Goal: Information Seeking & Learning: Learn about a topic

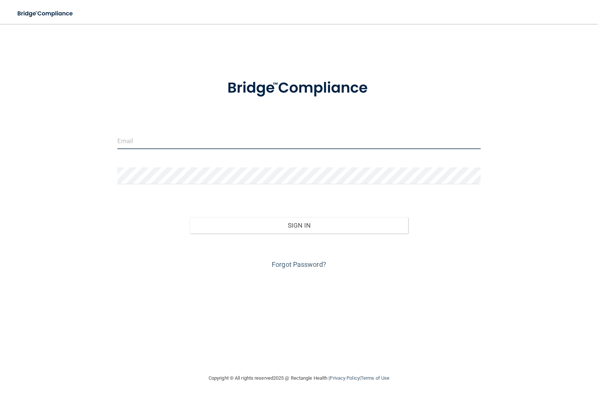
click at [136, 142] on input "email" at bounding box center [299, 140] width 364 height 17
type input "[EMAIL_ADDRESS][DOMAIN_NAME]"
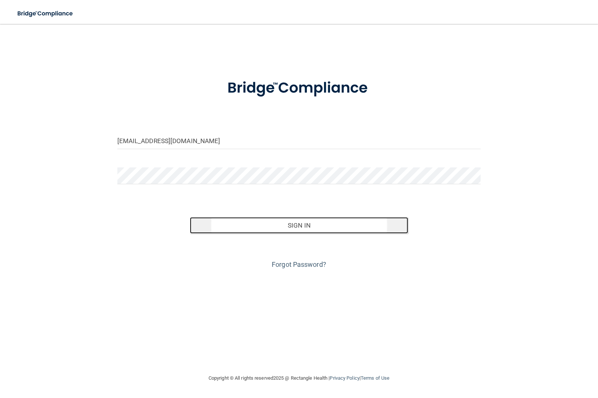
click at [254, 228] on button "Sign In" at bounding box center [299, 225] width 218 height 16
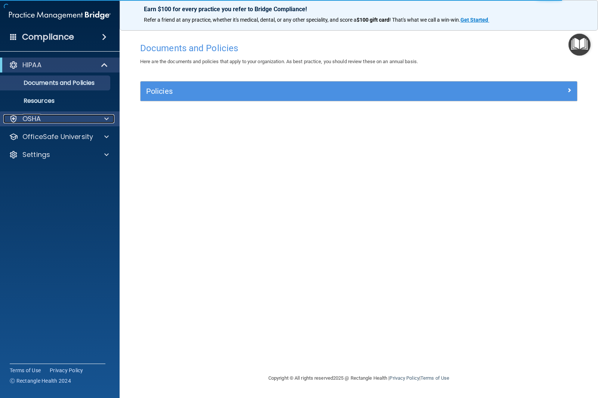
click at [22, 118] on div "OSHA" at bounding box center [49, 118] width 93 height 9
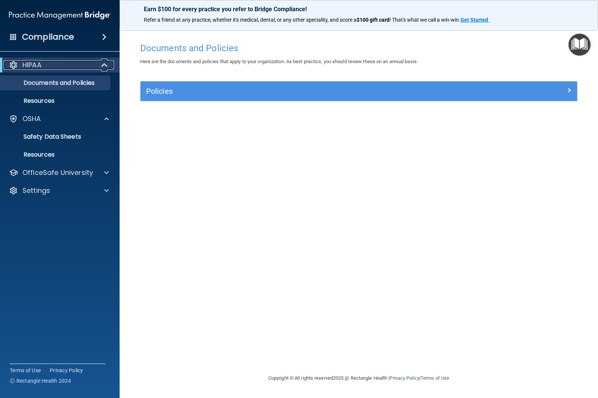
click at [46, 65] on div "HIPAA" at bounding box center [49, 65] width 92 height 9
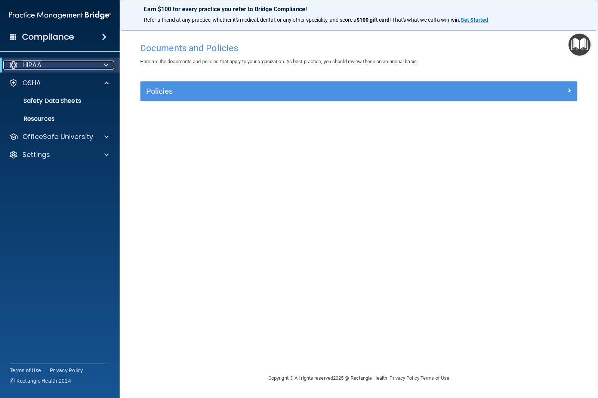
click at [46, 65] on div "HIPAA" at bounding box center [49, 65] width 92 height 9
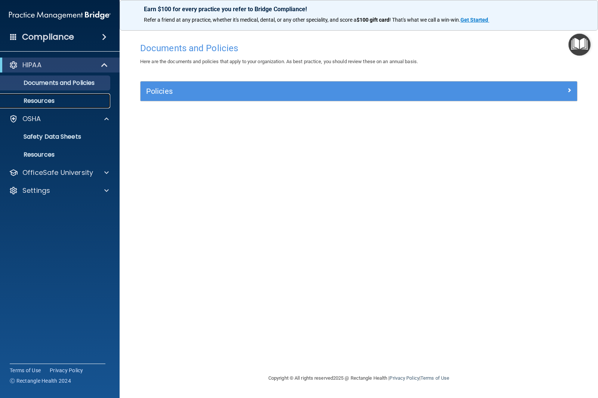
click at [44, 104] on p "Resources" at bounding box center [56, 100] width 102 height 7
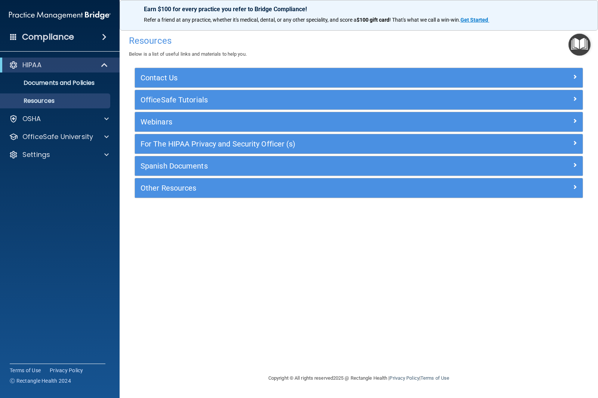
click at [105, 37] on span at bounding box center [104, 37] width 4 height 9
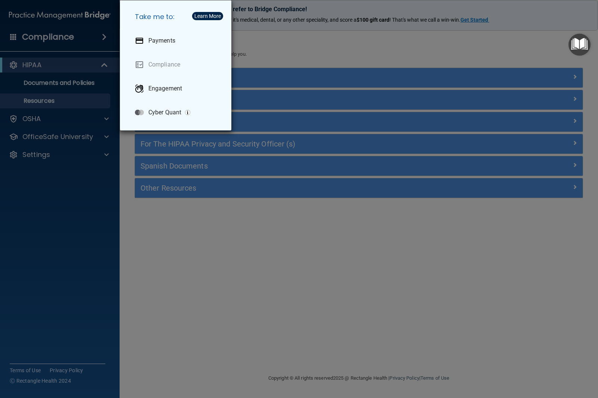
click at [52, 174] on div "Take me to: Payments Compliance Engagement Cyber Quant" at bounding box center [299, 199] width 598 height 398
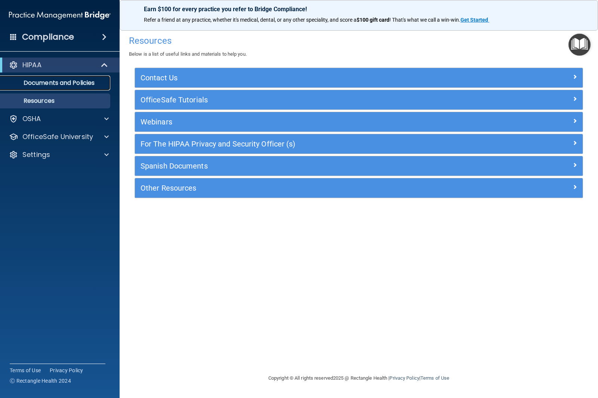
click at [39, 84] on p "Documents and Policies" at bounding box center [56, 82] width 102 height 7
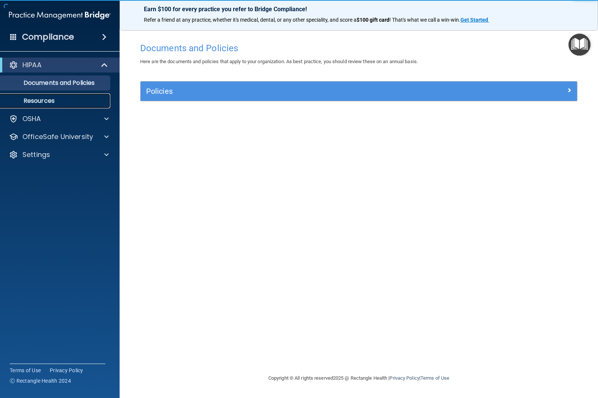
click at [42, 106] on link "Resources" at bounding box center [52, 100] width 118 height 15
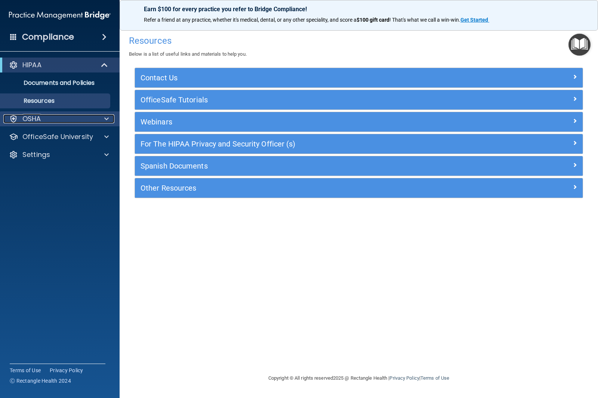
click at [39, 122] on p "OSHA" at bounding box center [31, 118] width 19 height 9
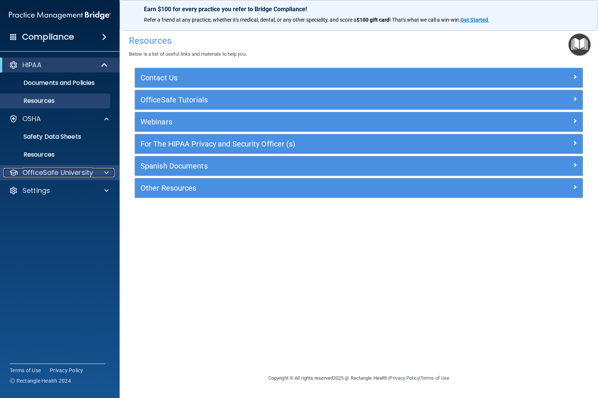
click at [34, 171] on p "OfficeSafe University" at bounding box center [57, 172] width 71 height 9
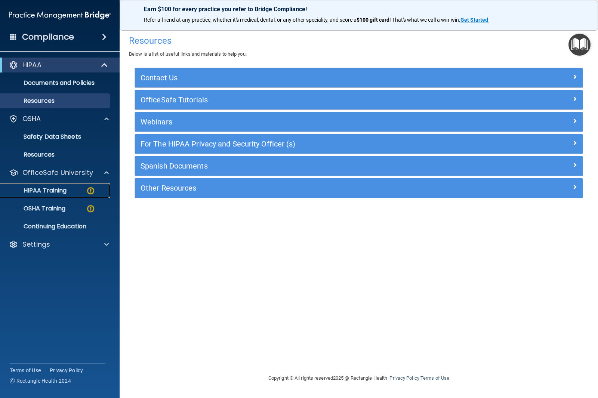
click at [40, 191] on p "HIPAA Training" at bounding box center [36, 190] width 62 height 7
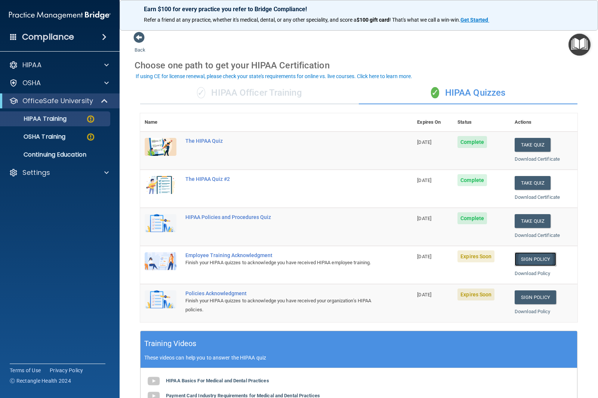
click at [533, 257] on link "Sign Policy" at bounding box center [536, 259] width 42 height 14
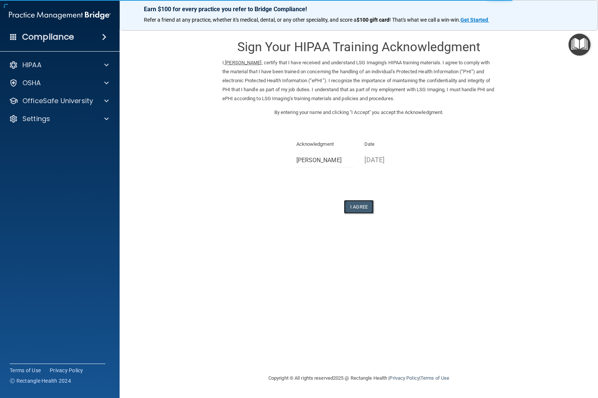
click at [356, 207] on button "I Agree" at bounding box center [359, 207] width 30 height 14
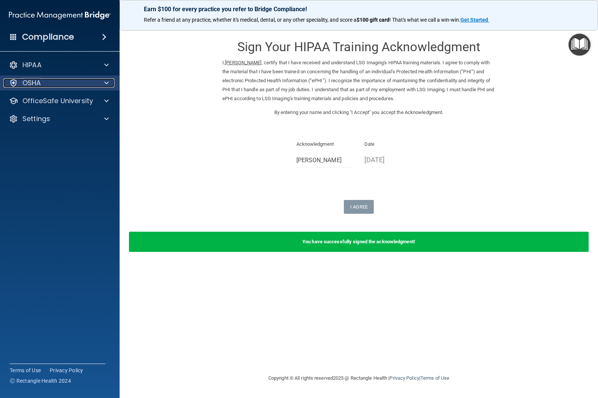
click at [108, 83] on span at bounding box center [106, 83] width 4 height 9
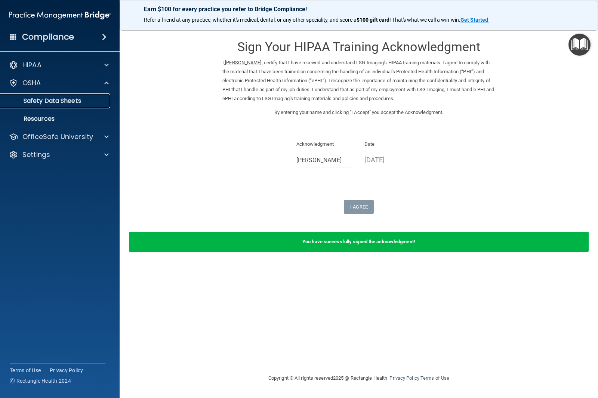
click at [98, 104] on p "Safety Data Sheets" at bounding box center [56, 100] width 102 height 7
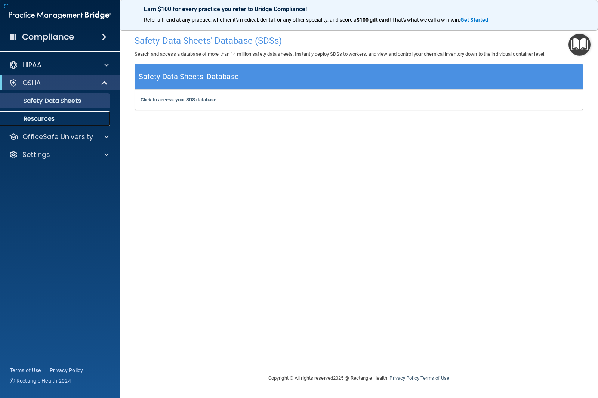
click at [72, 115] on link "Resources" at bounding box center [52, 118] width 118 height 15
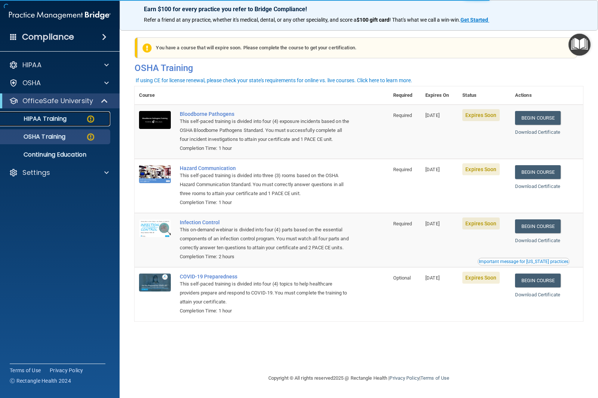
click at [42, 122] on p "HIPAA Training" at bounding box center [36, 118] width 62 height 7
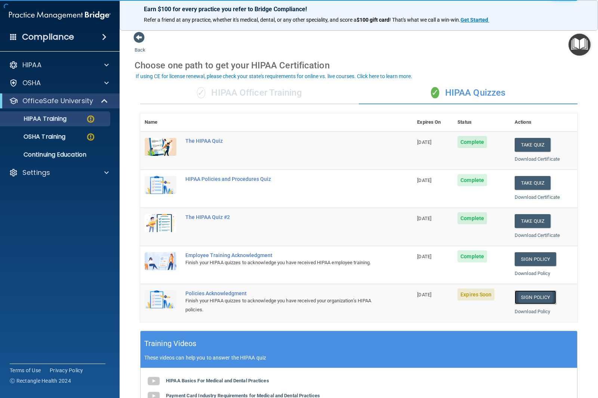
click at [536, 295] on link "Sign Policy" at bounding box center [536, 298] width 42 height 14
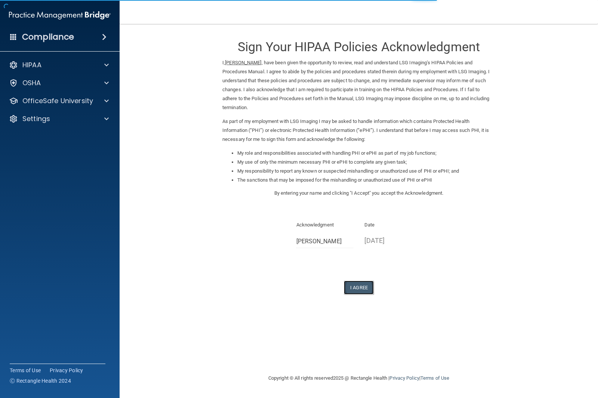
click at [361, 287] on button "I Agree" at bounding box center [359, 288] width 30 height 14
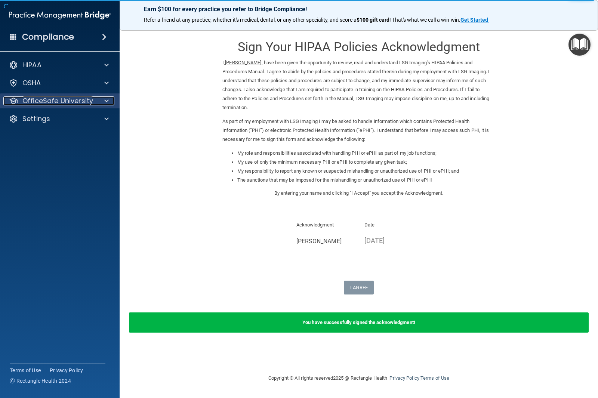
click at [107, 100] on span at bounding box center [106, 100] width 4 height 9
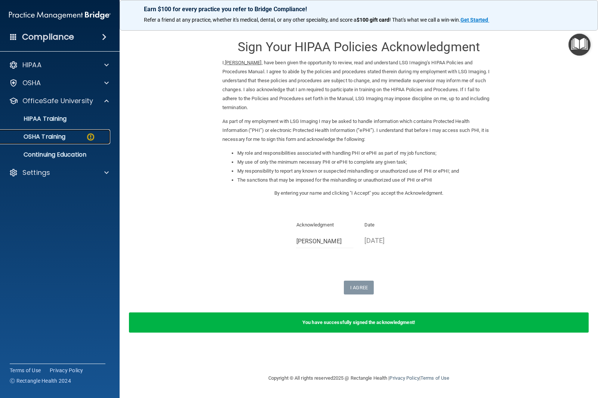
click at [91, 136] on img at bounding box center [90, 136] width 9 height 9
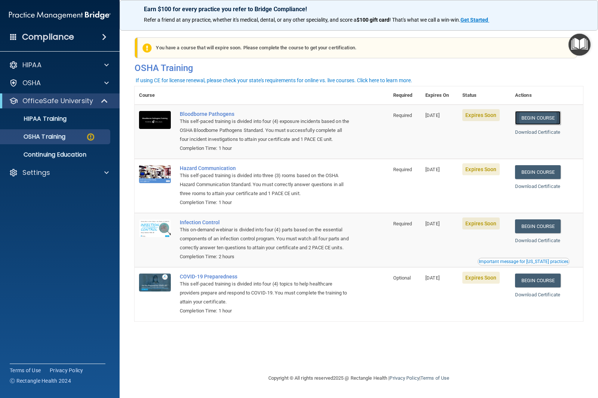
click at [546, 118] on link "Begin Course" at bounding box center [538, 118] width 46 height 14
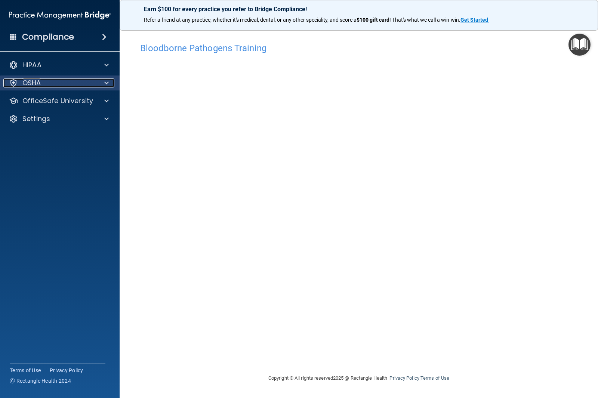
click at [106, 84] on span at bounding box center [106, 83] width 4 height 9
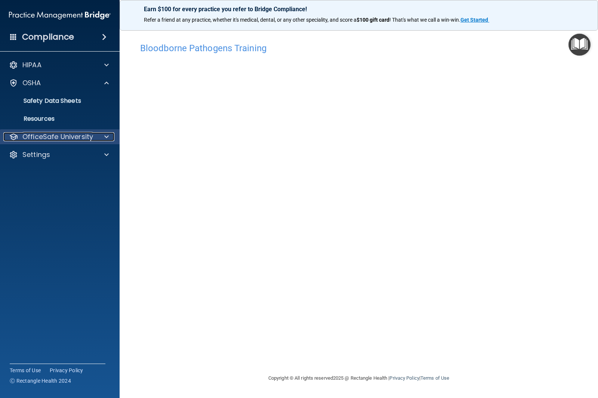
click at [104, 136] on span at bounding box center [106, 136] width 4 height 9
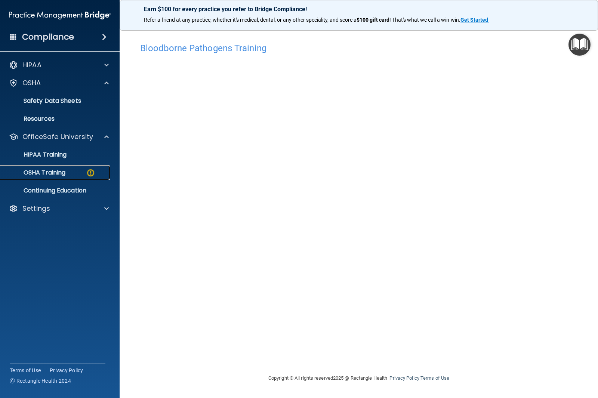
click at [63, 169] on p "OSHA Training" at bounding box center [35, 172] width 61 height 7
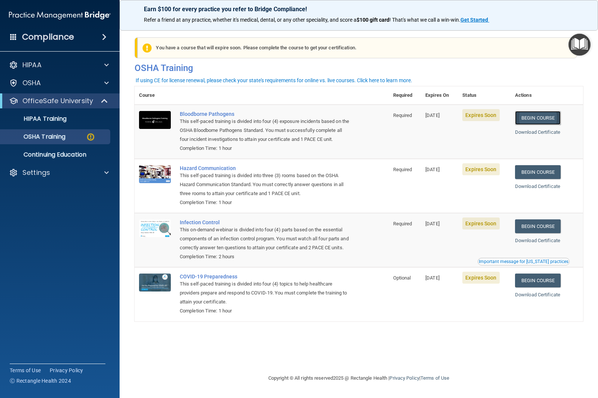
click at [546, 119] on link "Begin Course" at bounding box center [538, 118] width 46 height 14
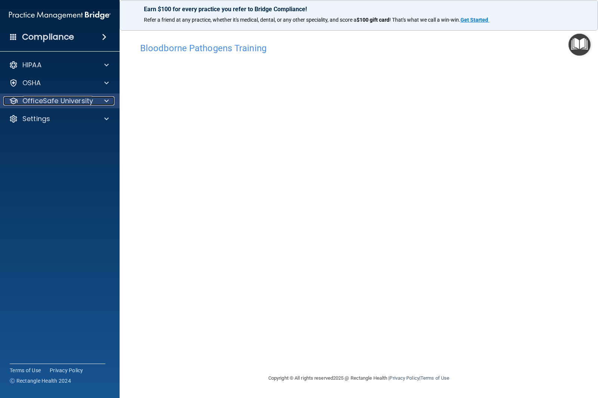
click at [107, 101] on span at bounding box center [106, 100] width 4 height 9
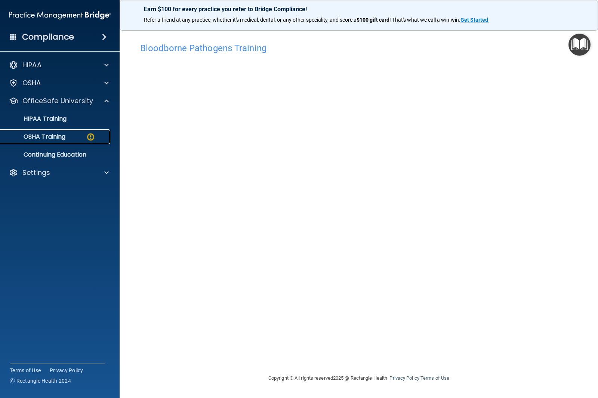
click at [86, 134] on img at bounding box center [90, 136] width 9 height 9
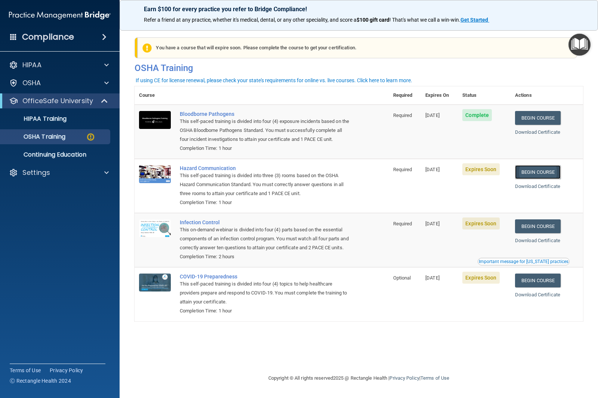
click at [546, 174] on link "Begin Course" at bounding box center [538, 172] width 46 height 14
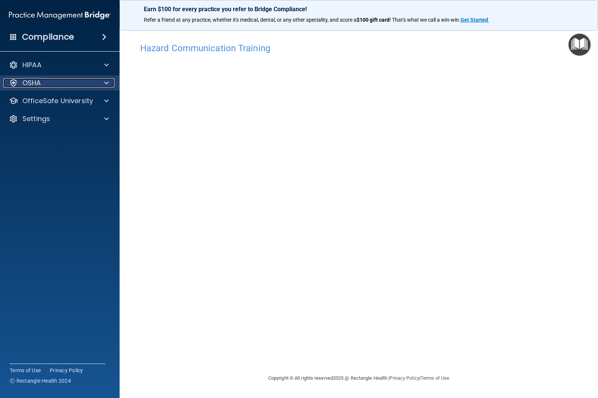
click at [108, 82] on span at bounding box center [106, 83] width 4 height 9
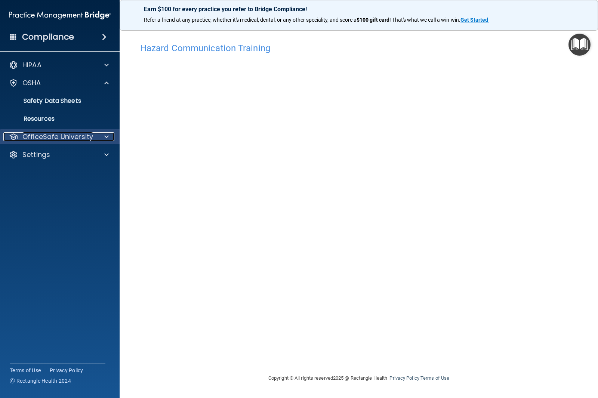
click at [107, 135] on span at bounding box center [106, 136] width 4 height 9
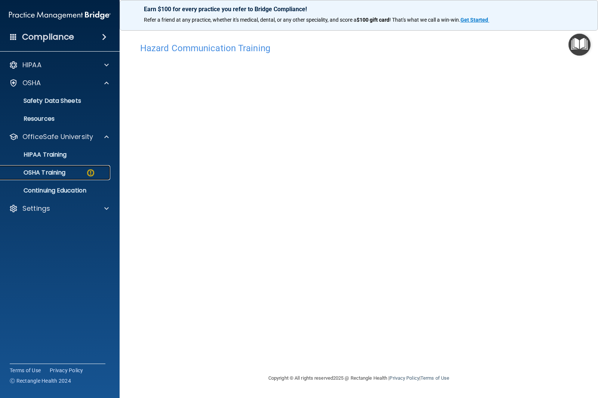
click at [89, 171] on img at bounding box center [90, 172] width 9 height 9
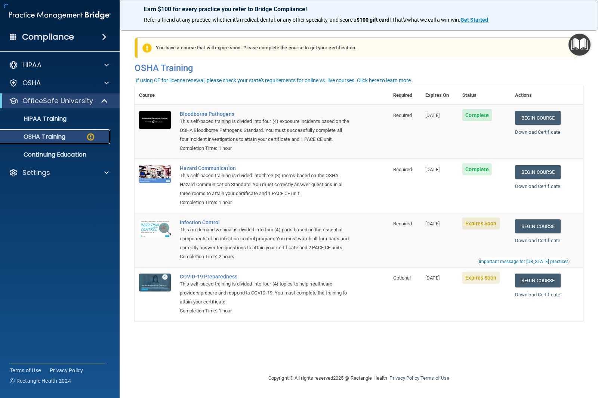
click at [40, 134] on p "OSHA Training" at bounding box center [35, 136] width 61 height 7
click at [535, 229] on link "Begin Course" at bounding box center [538, 227] width 46 height 14
click at [537, 226] on link "Begin Course" at bounding box center [538, 227] width 46 height 14
click at [549, 229] on link "Begin Course" at bounding box center [538, 227] width 46 height 14
click at [533, 288] on link "Begin Course" at bounding box center [538, 281] width 46 height 14
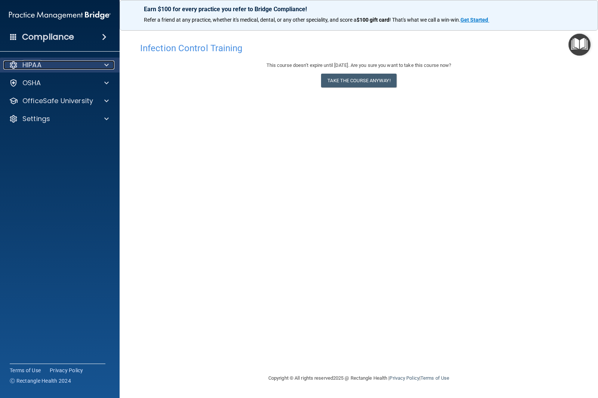
click at [106, 64] on span at bounding box center [106, 65] width 4 height 9
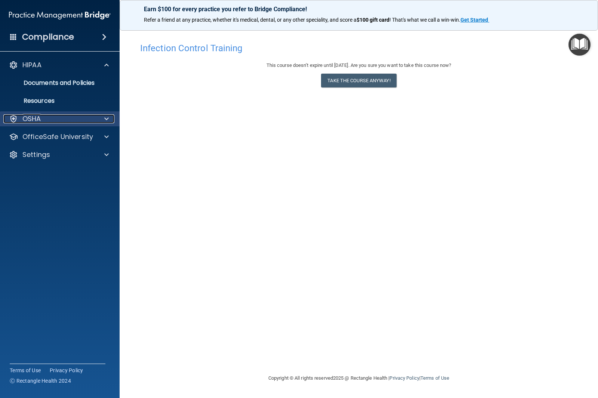
click at [105, 118] on span at bounding box center [106, 118] width 4 height 9
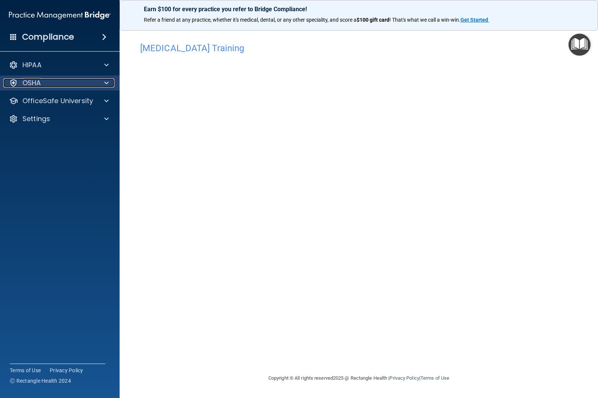
click at [105, 82] on span at bounding box center [106, 83] width 4 height 9
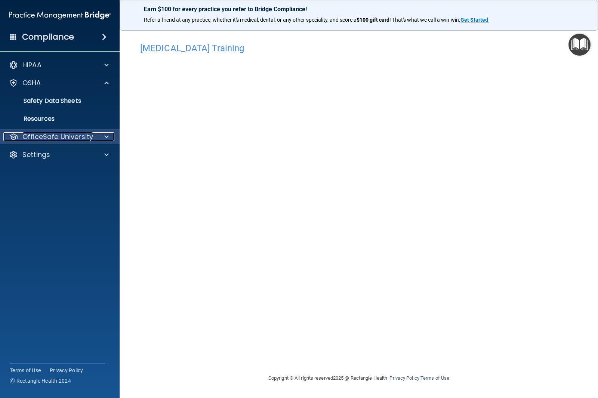
click at [107, 135] on span at bounding box center [106, 136] width 4 height 9
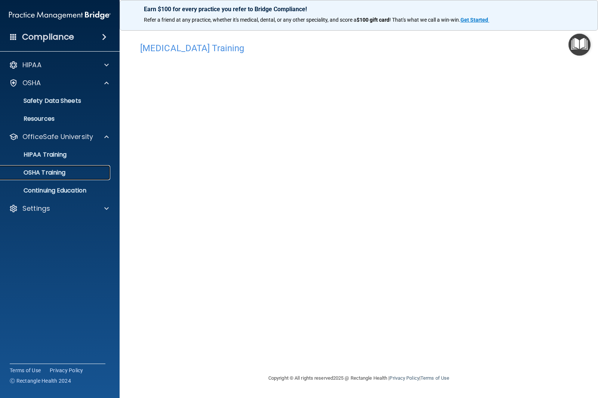
click at [54, 174] on p "OSHA Training" at bounding box center [35, 172] width 61 height 7
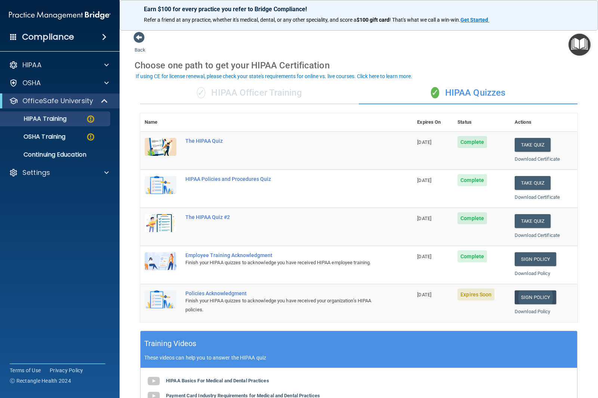
click at [538, 294] on link "Sign Policy" at bounding box center [536, 298] width 42 height 14
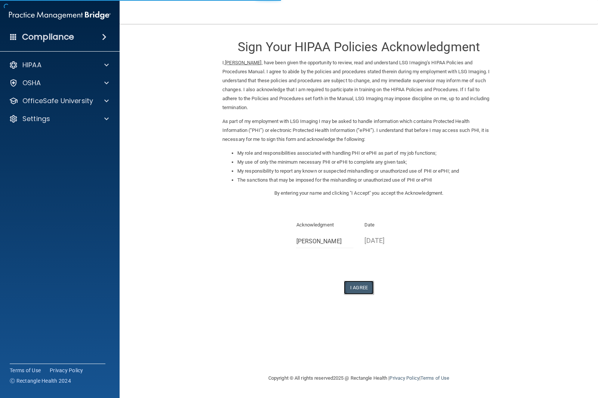
click at [363, 283] on button "I Agree" at bounding box center [359, 288] width 30 height 14
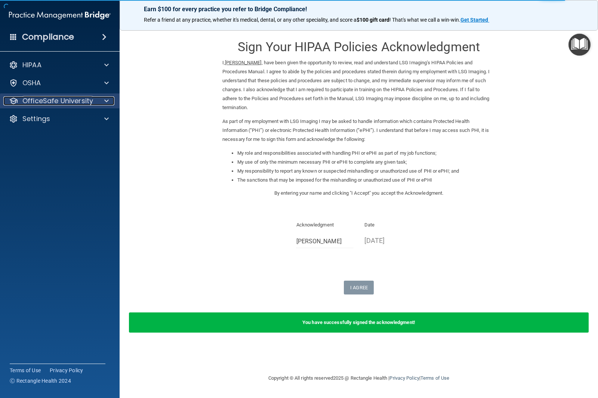
click at [107, 102] on span at bounding box center [106, 100] width 4 height 9
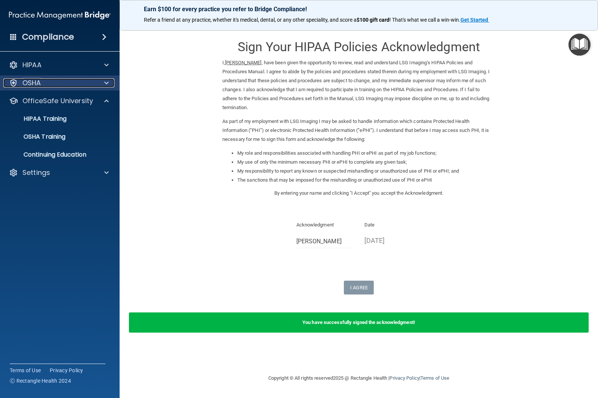
click at [110, 84] on div at bounding box center [105, 83] width 19 height 9
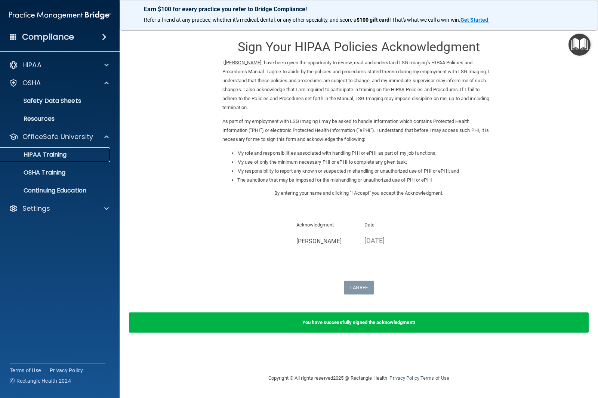
click at [61, 152] on p "HIPAA Training" at bounding box center [36, 154] width 62 height 7
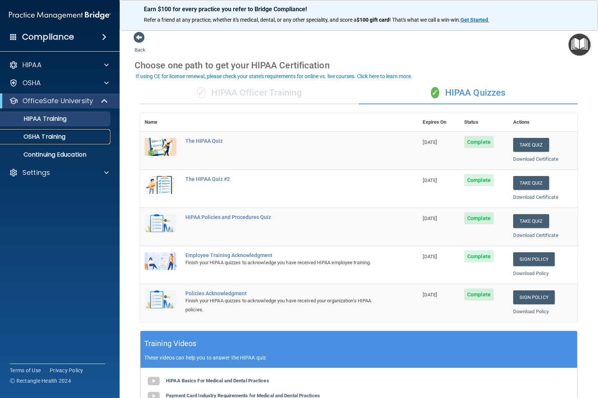
click at [58, 135] on p "OSHA Training" at bounding box center [35, 136] width 61 height 7
